Goal: Information Seeking & Learning: Learn about a topic

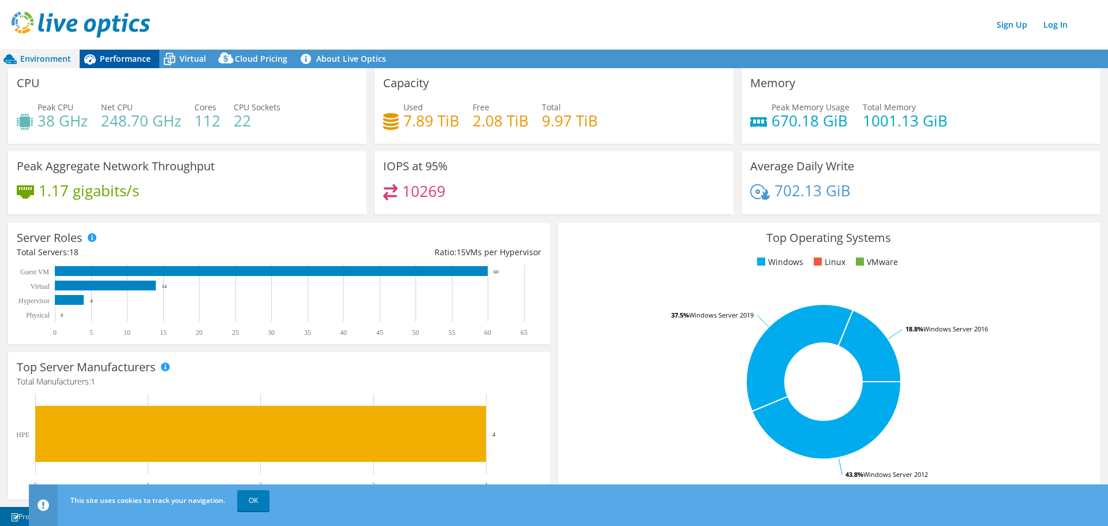
click at [116, 57] on span "Performance" at bounding box center [125, 58] width 51 height 11
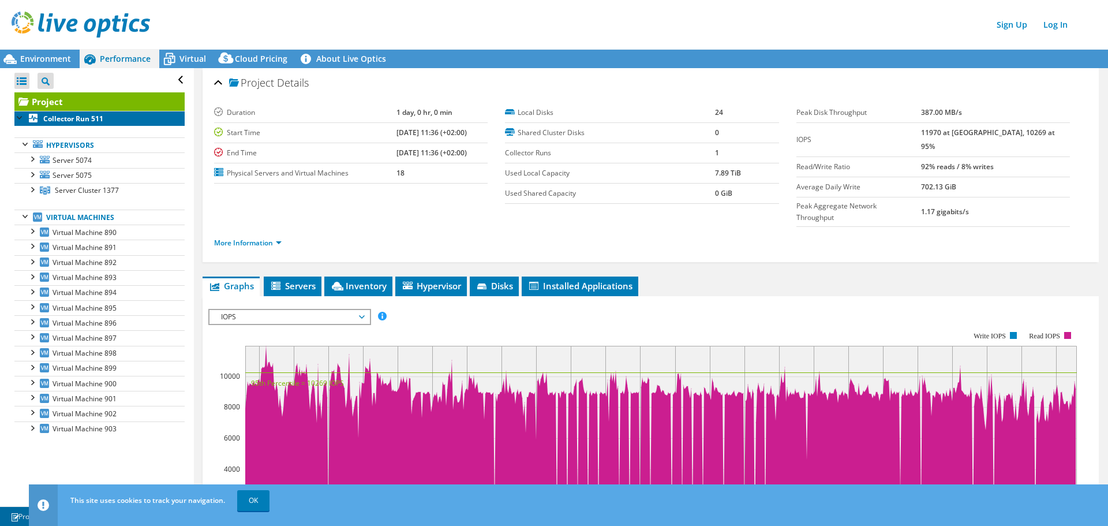
click at [73, 119] on b "Collector Run 511" at bounding box center [73, 119] width 60 height 10
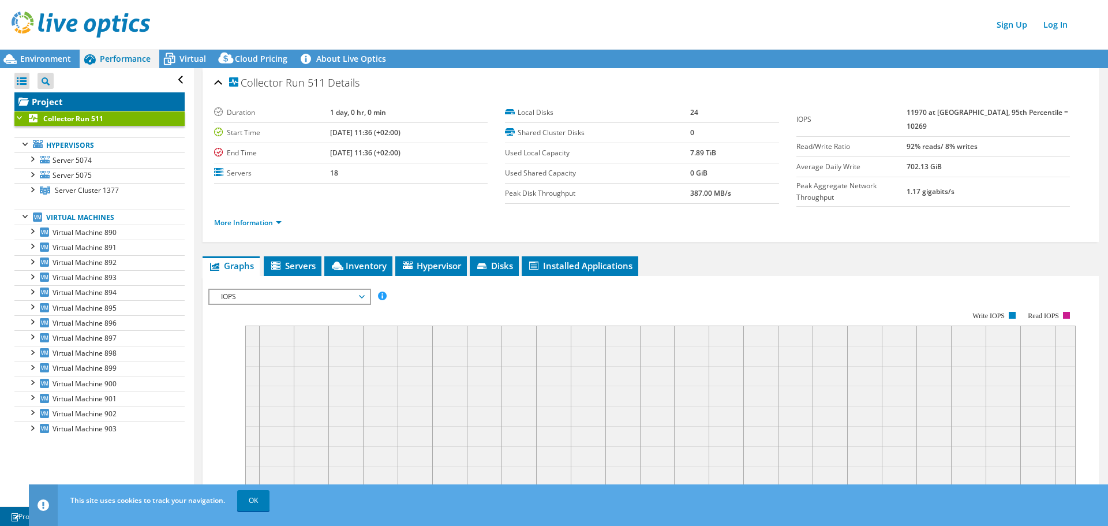
click at [72, 103] on link "Project" at bounding box center [99, 101] width 170 height 18
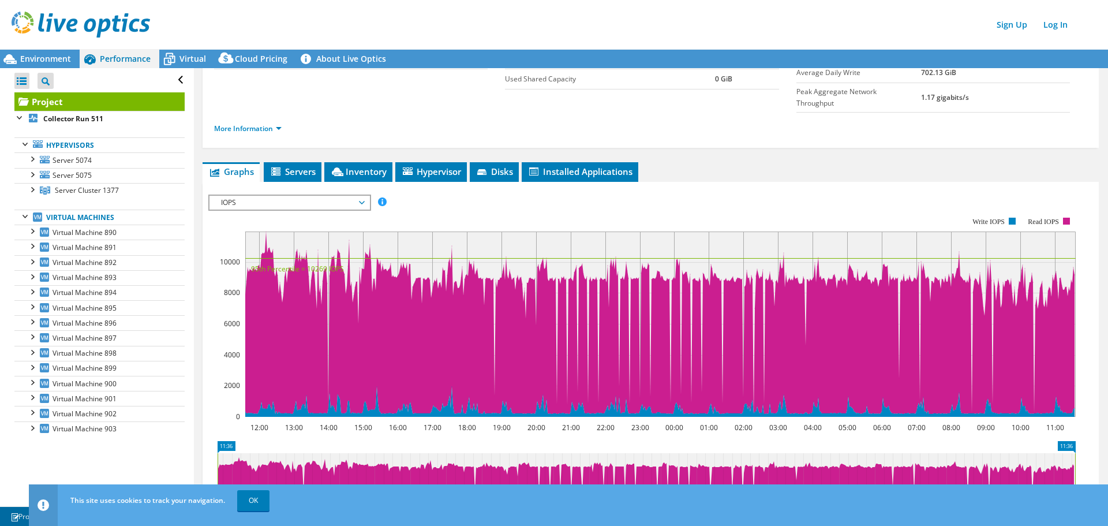
scroll to position [115, 0]
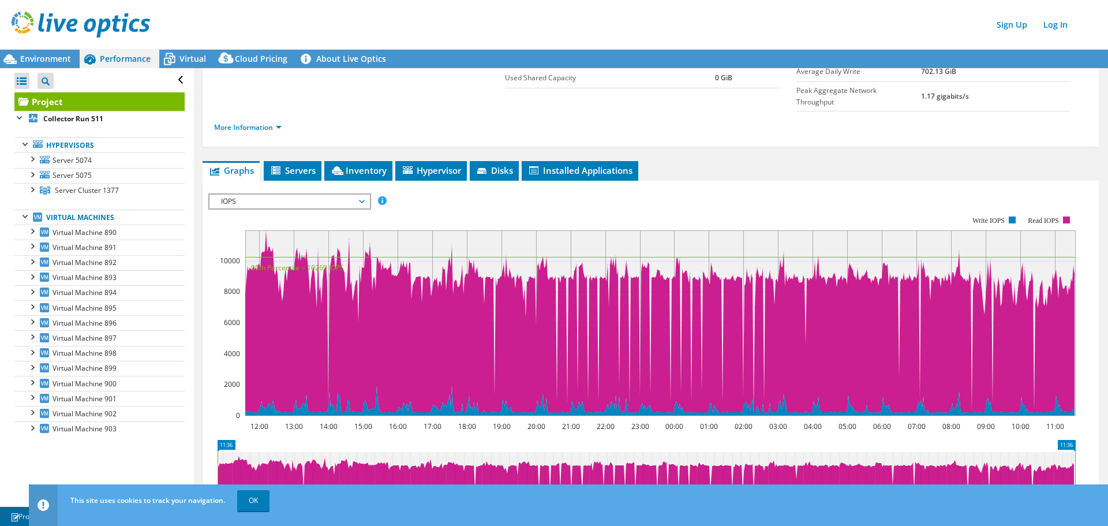
click at [272, 194] on span "IOPS" at bounding box center [289, 201] width 148 height 14
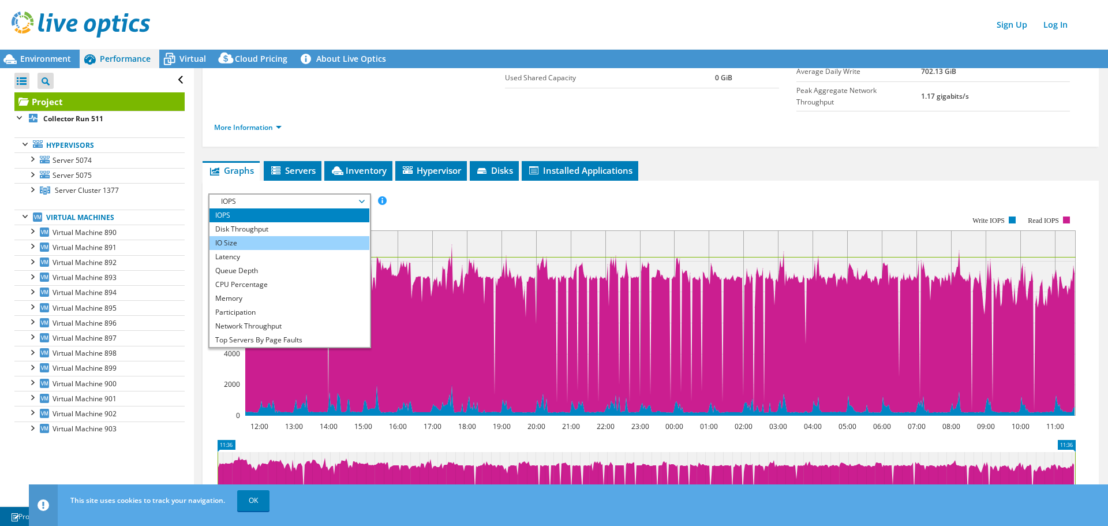
click at [241, 236] on li "IO Size" at bounding box center [289, 243] width 160 height 14
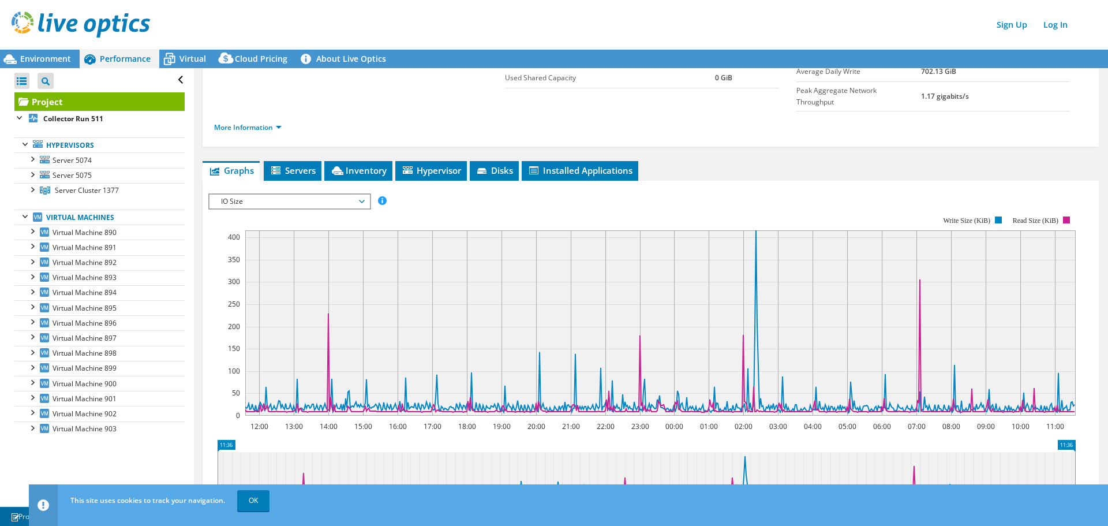
click at [244, 194] on span "IO Size" at bounding box center [289, 201] width 148 height 14
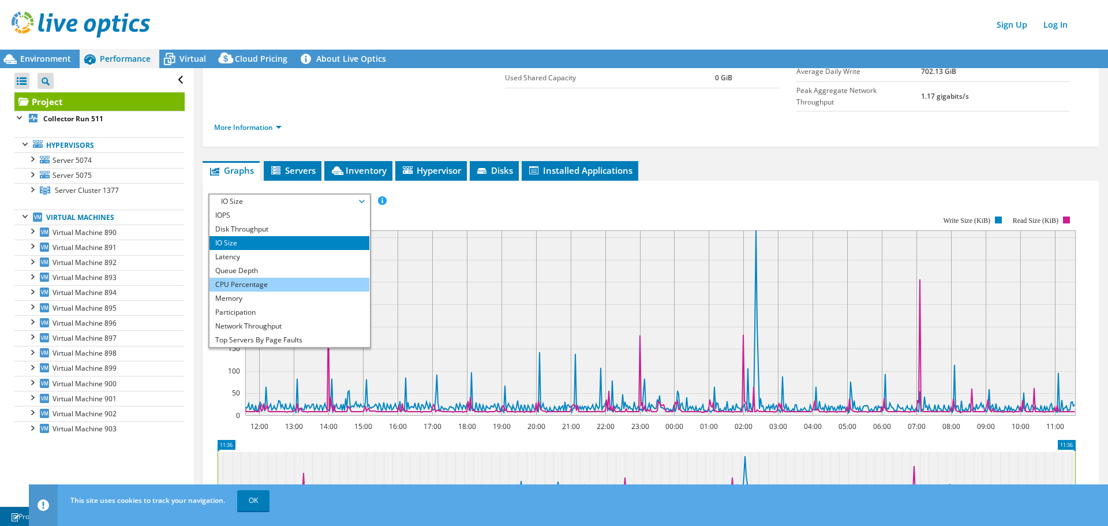
click at [241, 278] on li "CPU Percentage" at bounding box center [289, 285] width 160 height 14
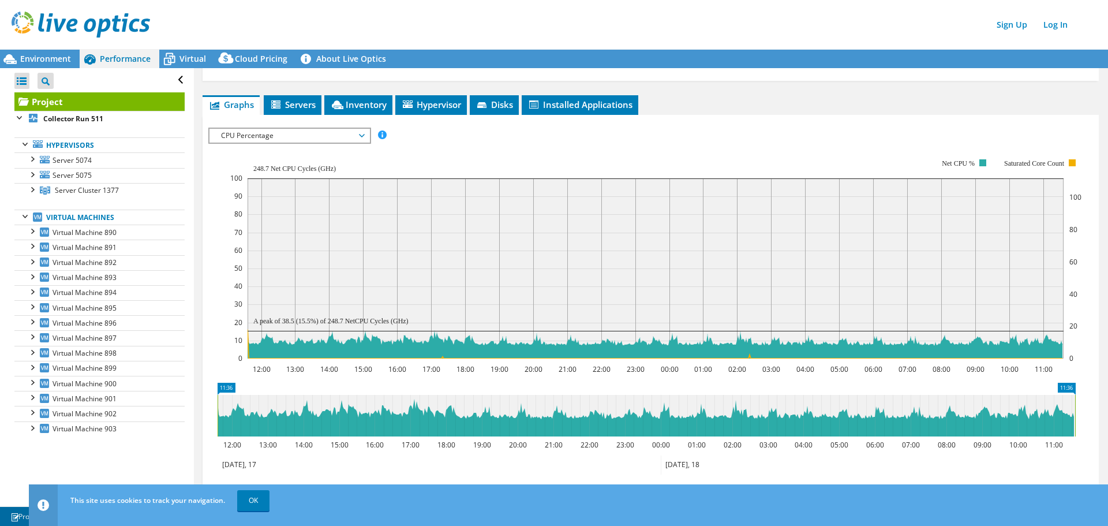
scroll to position [183, 0]
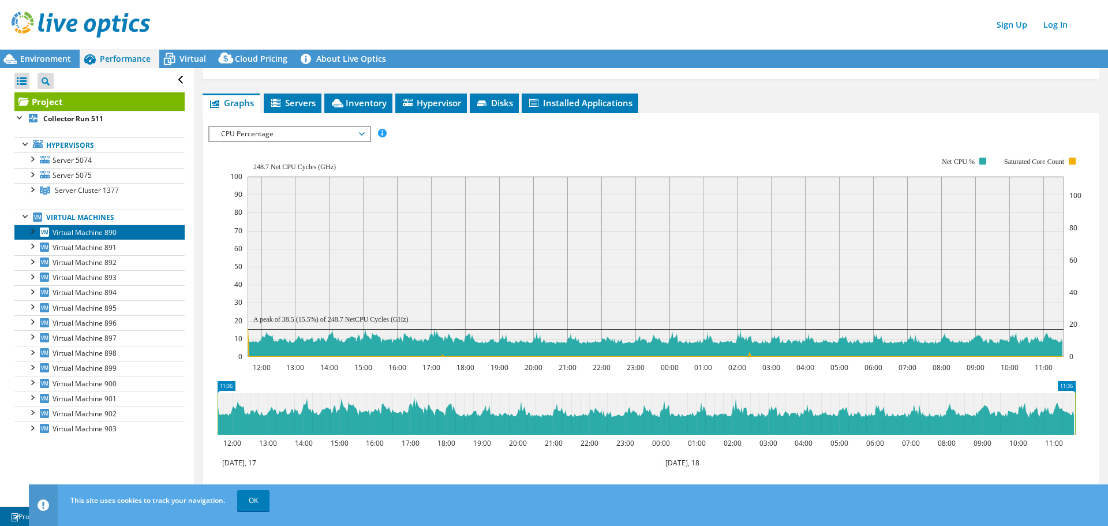
click at [115, 232] on span "Virtual Machine 890" at bounding box center [85, 232] width 64 height 10
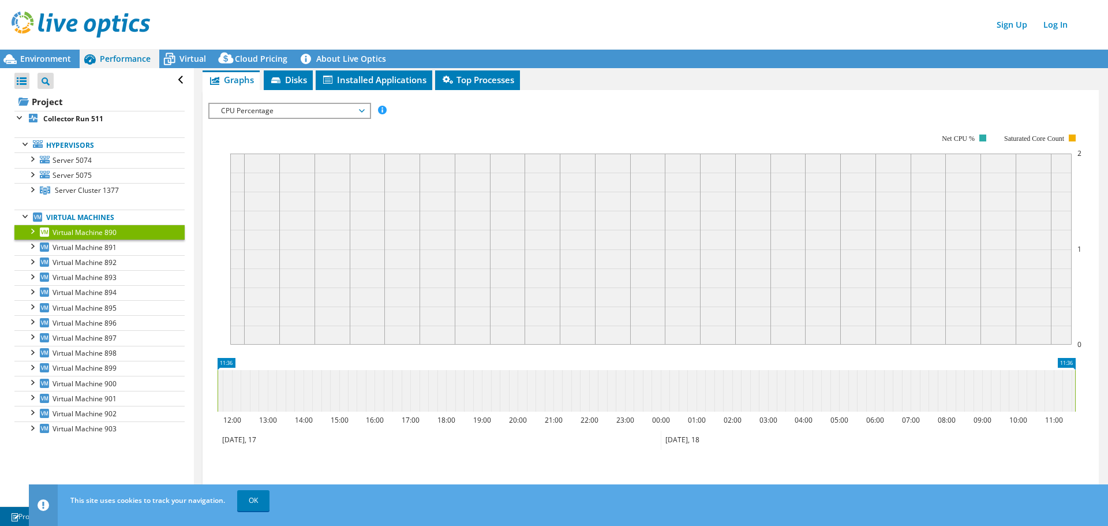
scroll to position [163, 0]
click at [103, 188] on span "Server Cluster 1377" at bounding box center [87, 190] width 64 height 10
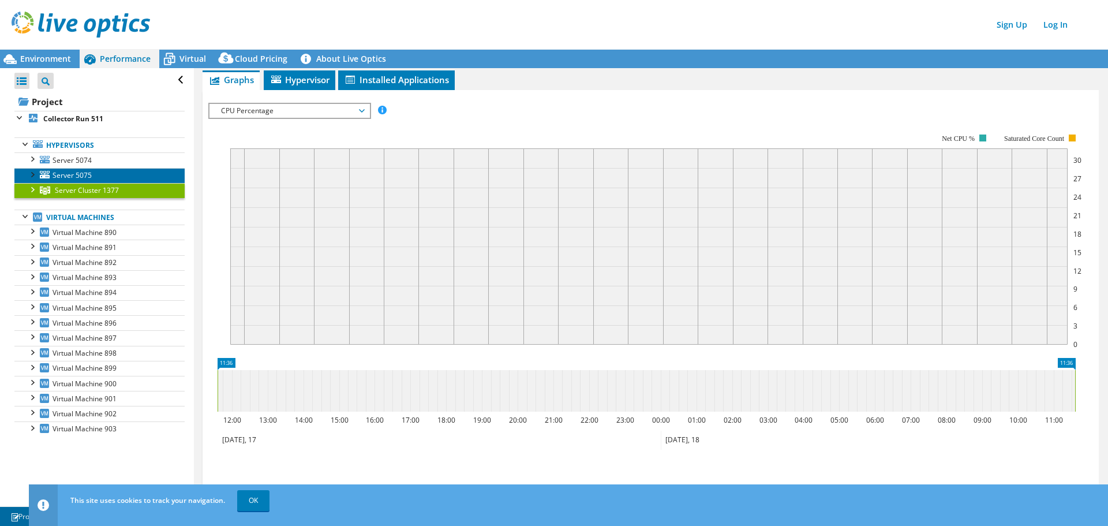
click at [102, 177] on link "Server 5075" at bounding box center [99, 175] width 170 height 15
